Goal: Task Accomplishment & Management: Manage account settings

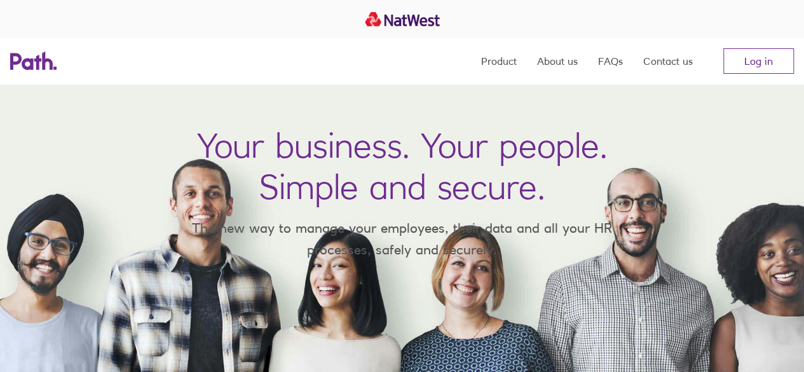
click at [760, 74] on nav "Product About us FAQs Contact us Log in" at bounding box center [637, 61] width 313 height 46
click at [756, 67] on link "Log in" at bounding box center [758, 60] width 71 height 25
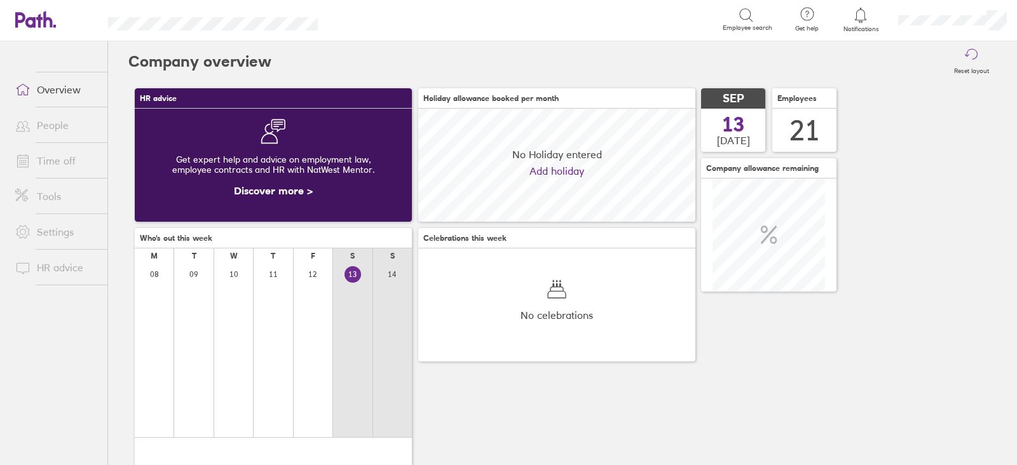
scroll to position [112, 276]
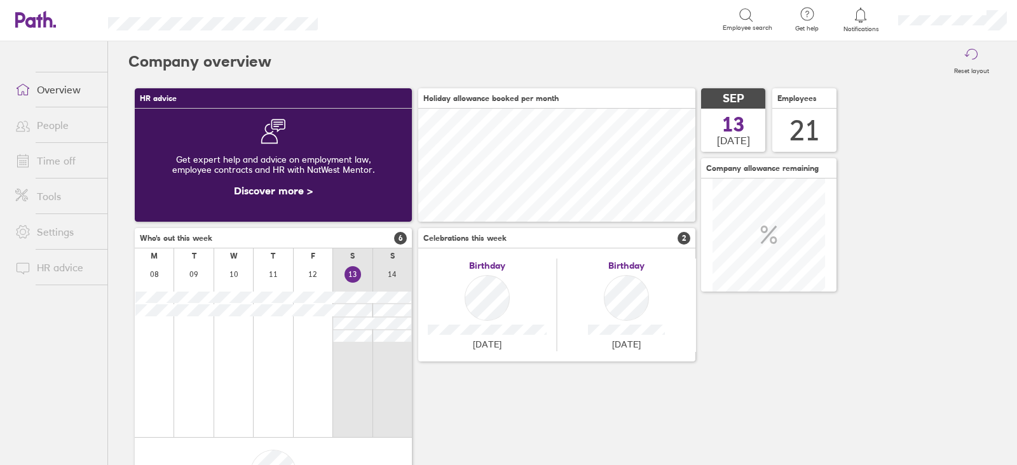
click at [58, 160] on link "Time off" at bounding box center [56, 160] width 102 height 25
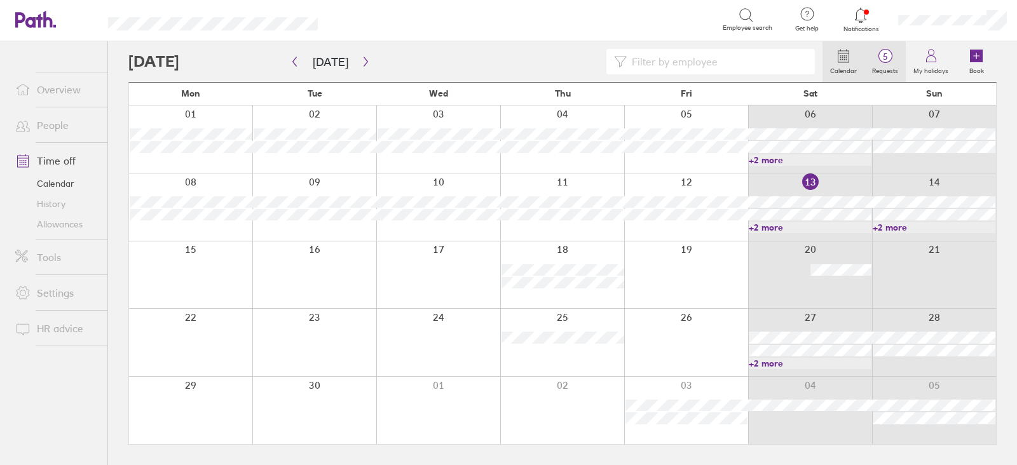
click at [882, 55] on span "5" at bounding box center [884, 56] width 41 height 10
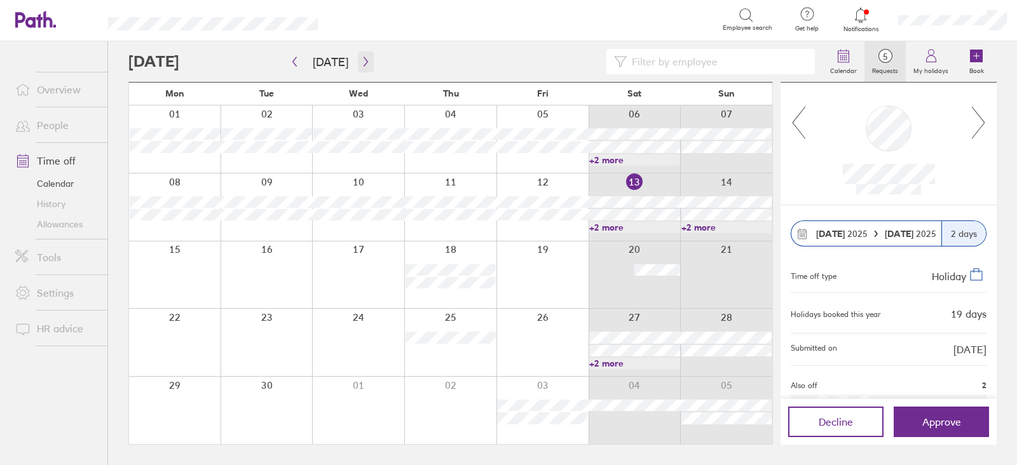
click at [361, 60] on icon "button" at bounding box center [366, 62] width 10 height 10
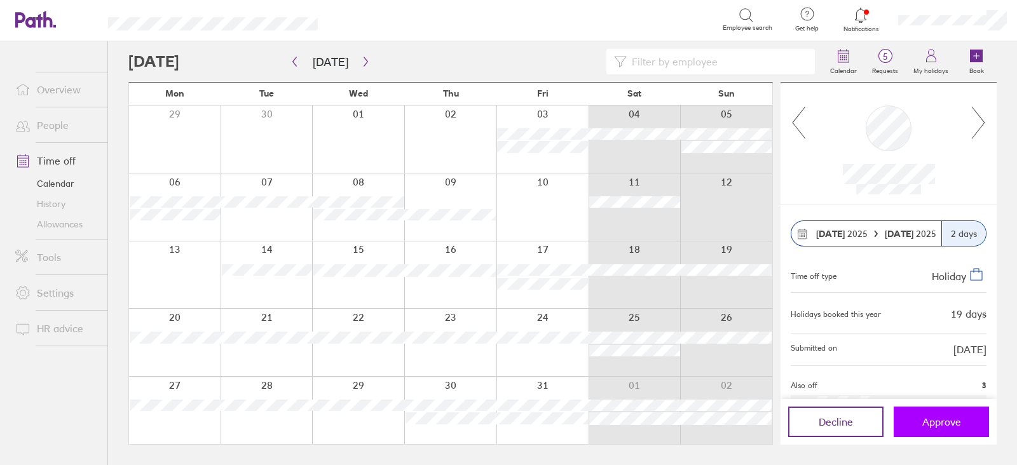
click at [982, 424] on button "Approve" at bounding box center [940, 422] width 95 height 31
click at [956, 425] on span "Approve" at bounding box center [941, 421] width 39 height 11
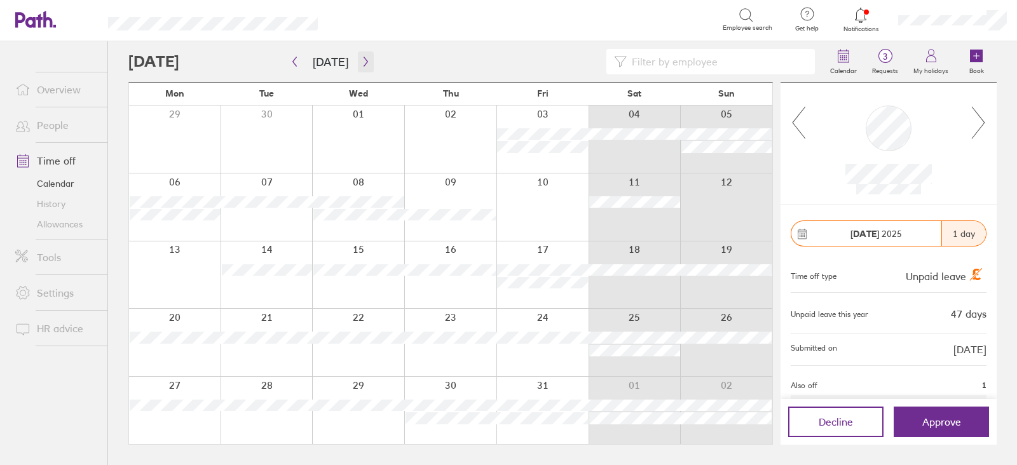
click at [364, 64] on icon "button" at bounding box center [366, 62] width 10 height 10
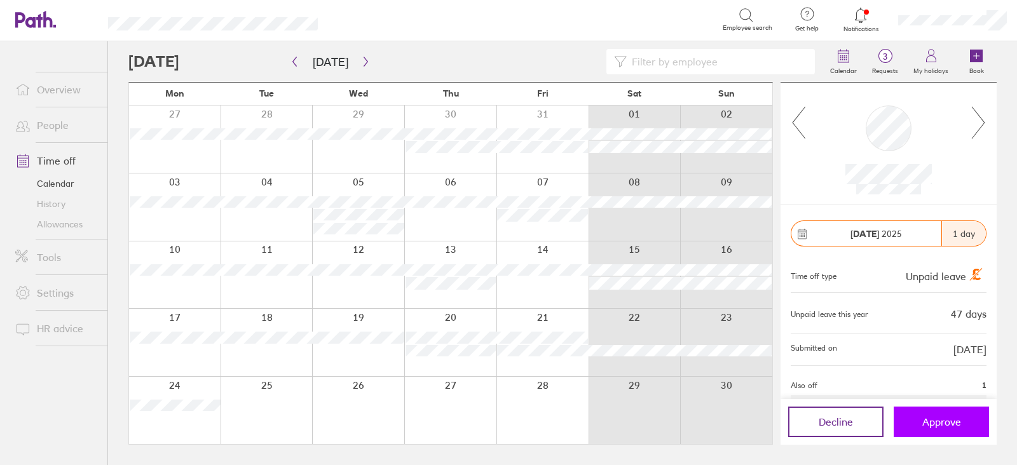
click at [928, 422] on span "Approve" at bounding box center [941, 421] width 39 height 11
click at [972, 417] on button "Approve" at bounding box center [940, 422] width 95 height 31
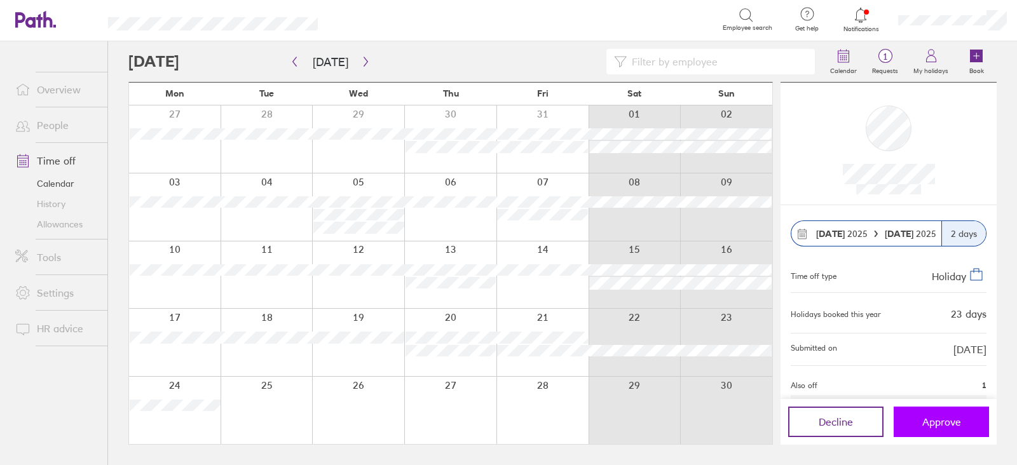
click at [930, 418] on span "Approve" at bounding box center [941, 421] width 39 height 11
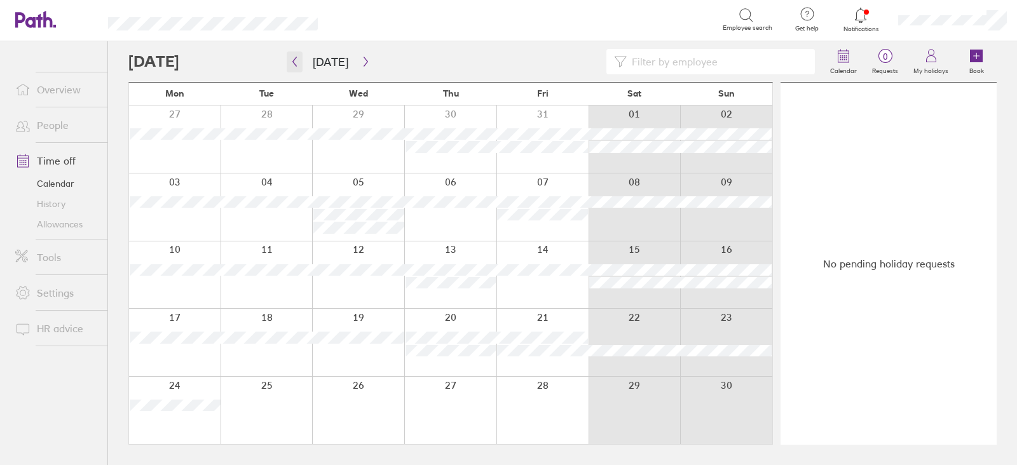
click at [290, 58] on icon "button" at bounding box center [295, 62] width 10 height 10
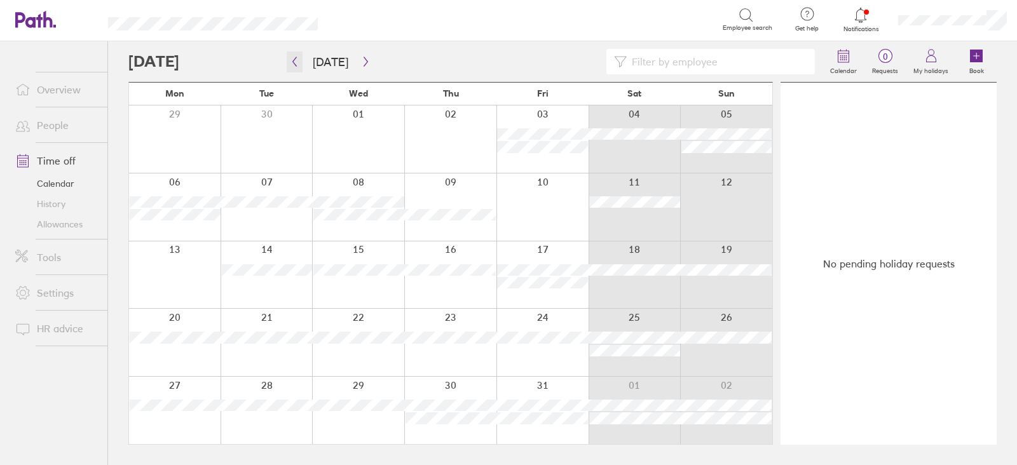
click at [287, 51] on button "button" at bounding box center [295, 61] width 16 height 21
